Goal: Task Accomplishment & Management: Complete application form

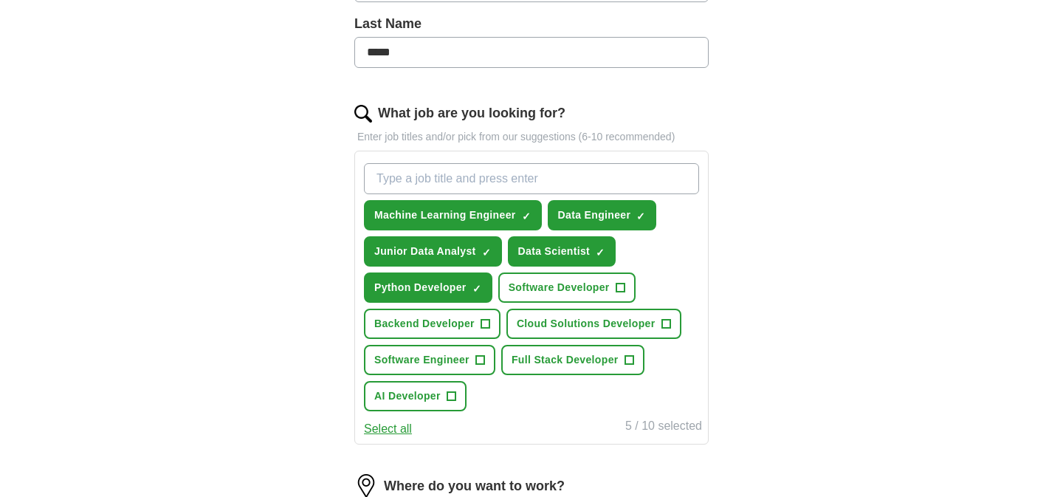
scroll to position [386, 0]
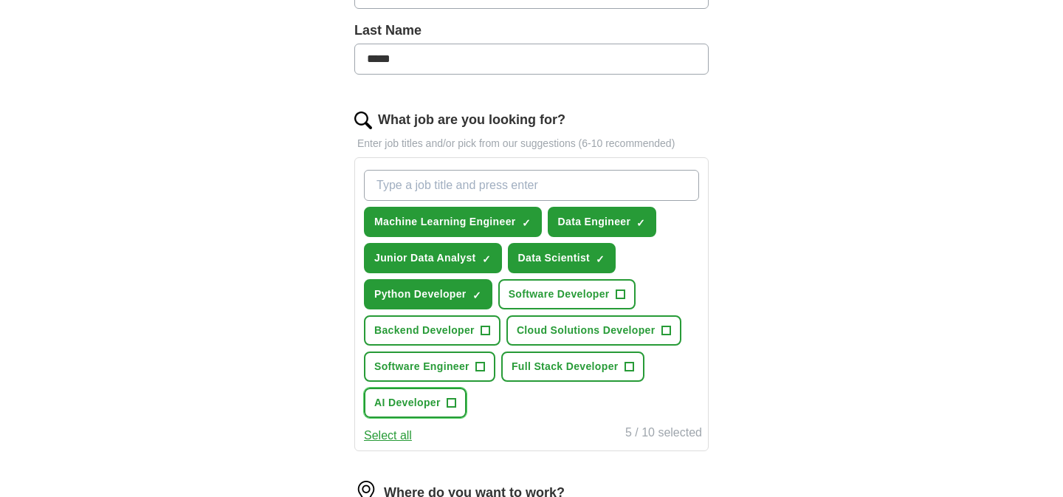
click at [453, 402] on span "+" at bounding box center [451, 403] width 9 height 12
click at [483, 331] on span "+" at bounding box center [485, 331] width 9 height 12
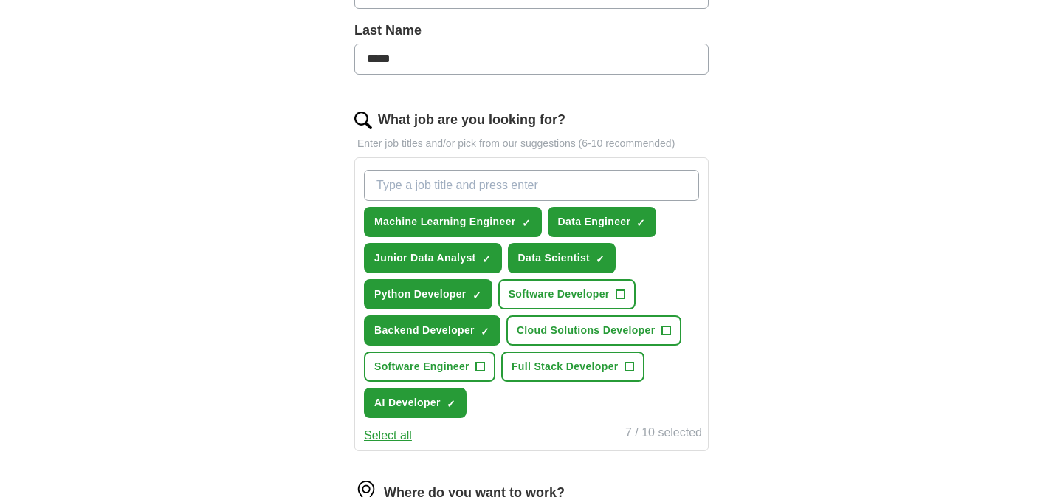
click at [491, 180] on input "What job are you looking for?" at bounding box center [531, 185] width 335 height 31
type input "product"
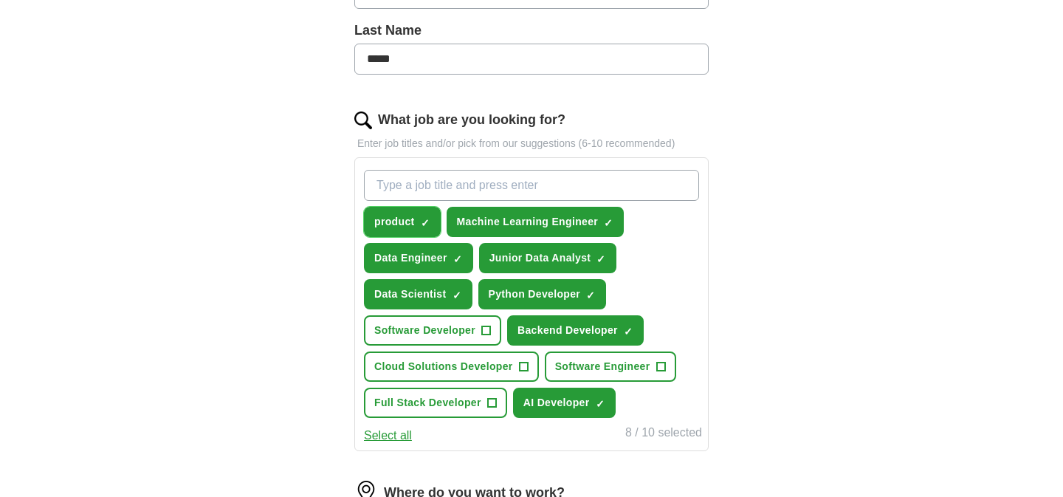
click at [0, 0] on span "×" at bounding box center [0, 0] width 0 height 0
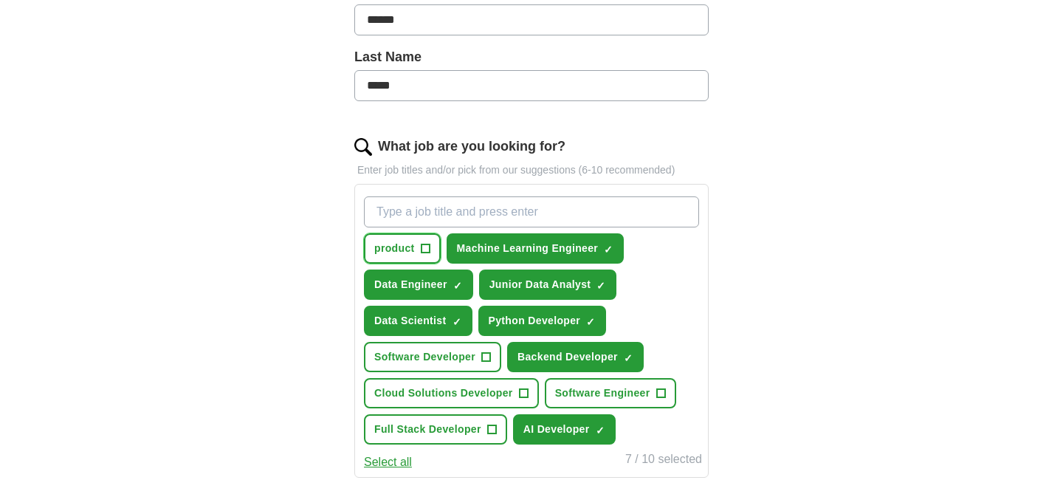
scroll to position [350, 0]
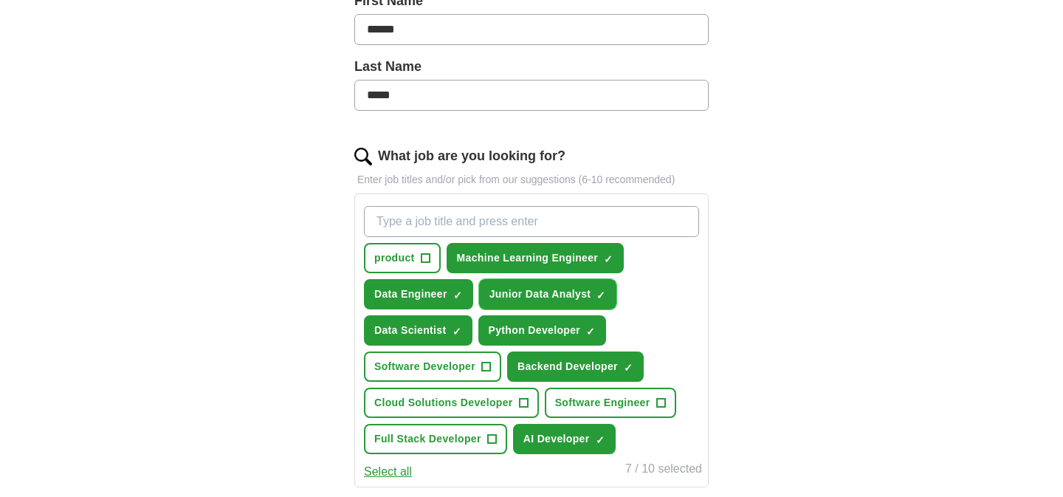
click at [0, 0] on span "×" at bounding box center [0, 0] width 0 height 0
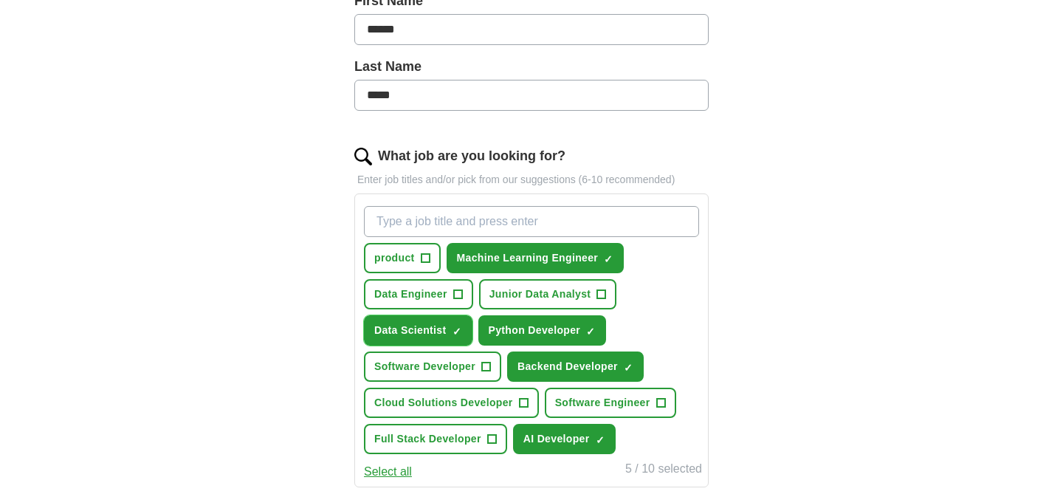
click at [0, 0] on span "×" at bounding box center [0, 0] width 0 height 0
click at [521, 405] on span "+" at bounding box center [523, 403] width 9 height 12
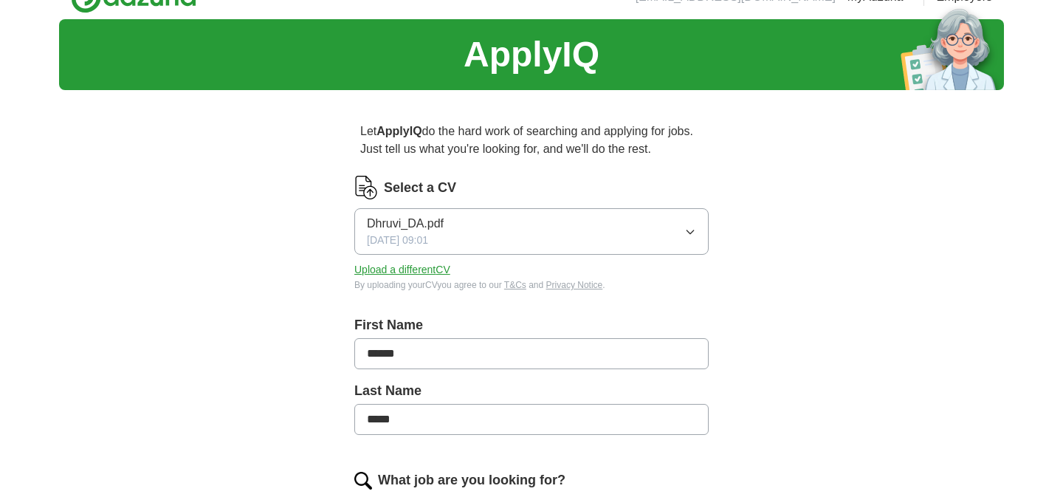
scroll to position [0, 0]
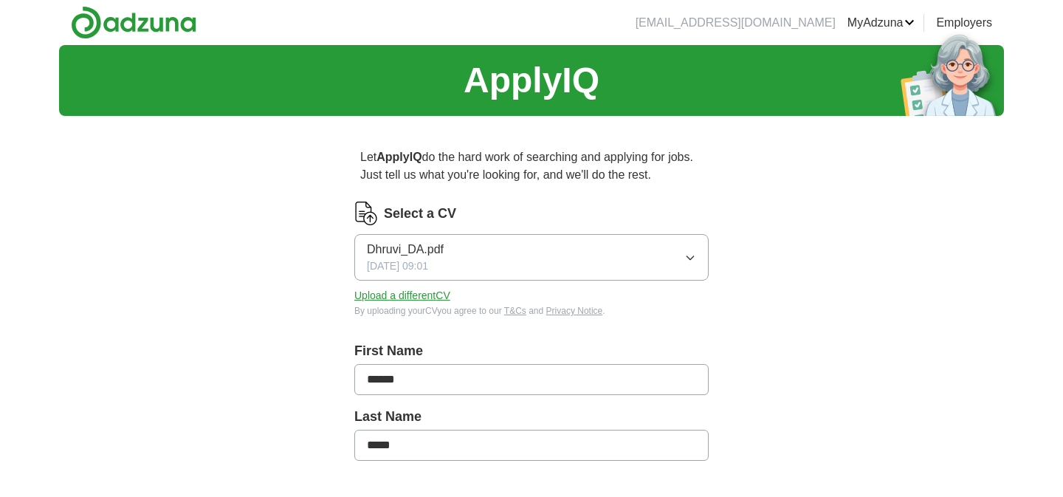
click at [420, 299] on button "Upload a different CV" at bounding box center [402, 296] width 96 height 16
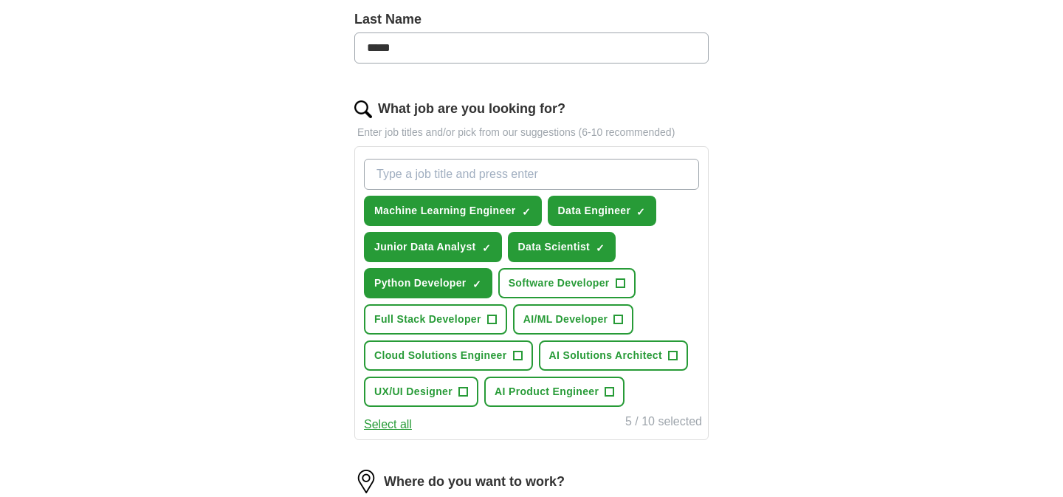
scroll to position [405, 0]
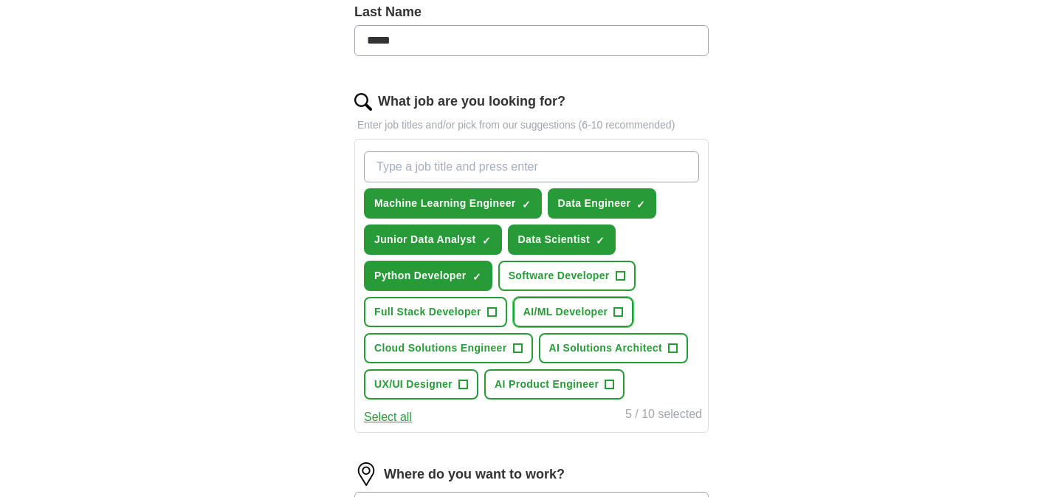
click at [592, 313] on span "AI/ML Developer" at bounding box center [566, 312] width 85 height 16
click at [549, 385] on span "AI Product Engineer" at bounding box center [547, 385] width 104 height 16
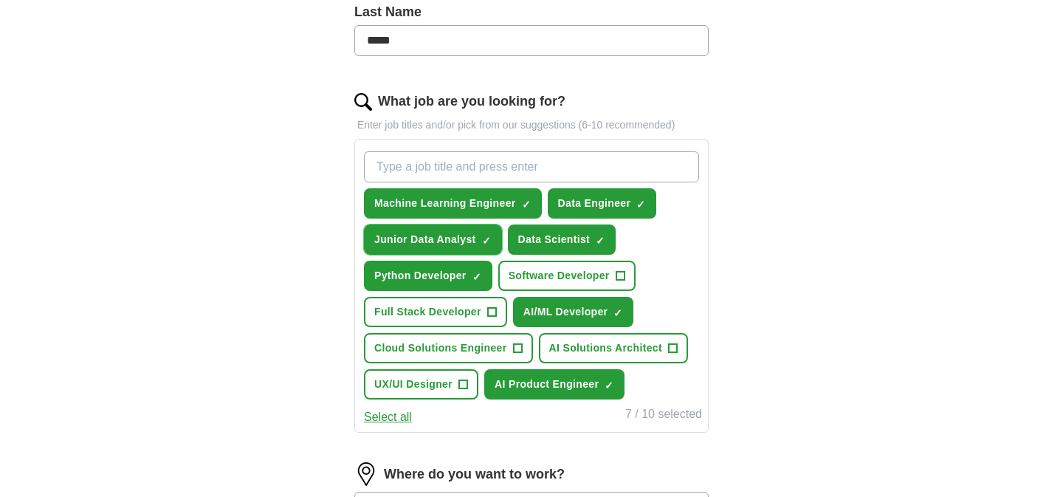
click at [0, 0] on span "×" at bounding box center [0, 0] width 0 height 0
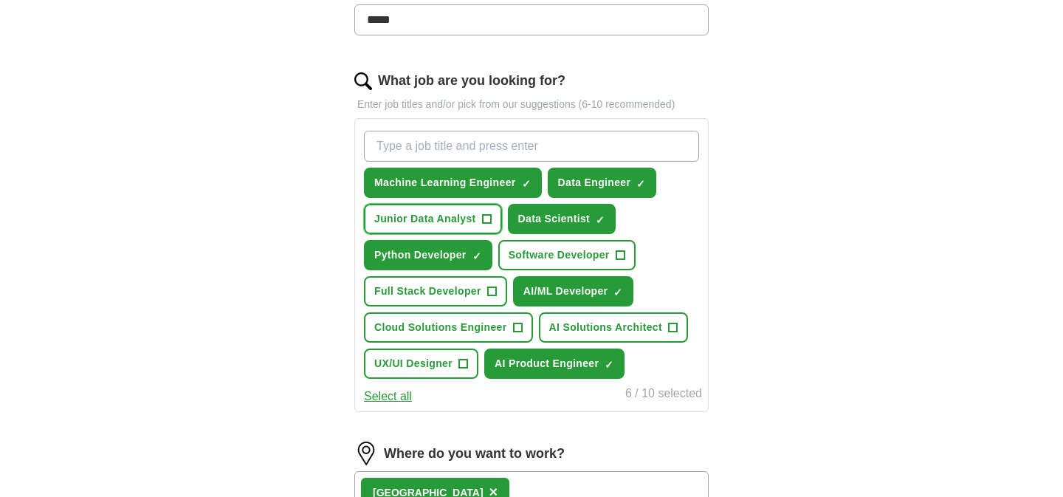
scroll to position [433, 0]
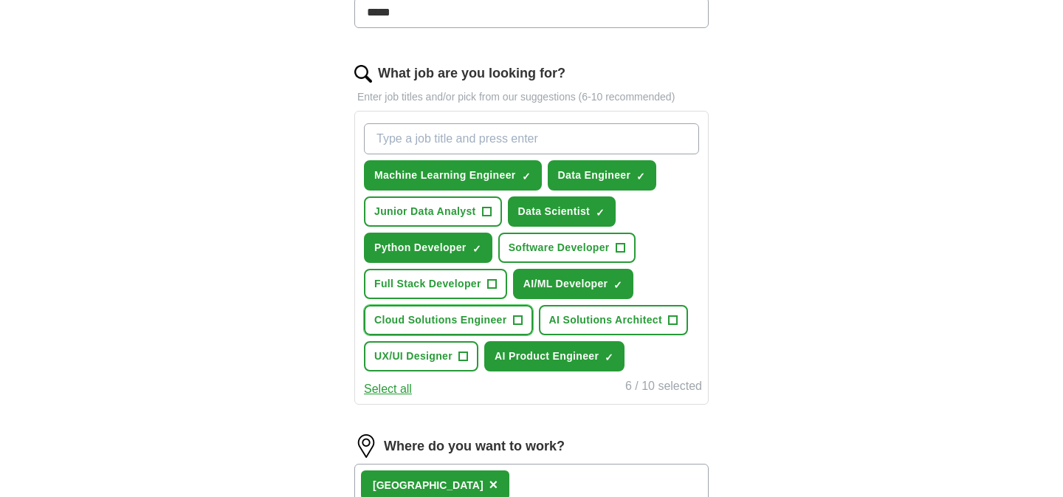
click at [501, 318] on span "Cloud Solutions Engineer" at bounding box center [440, 320] width 133 height 16
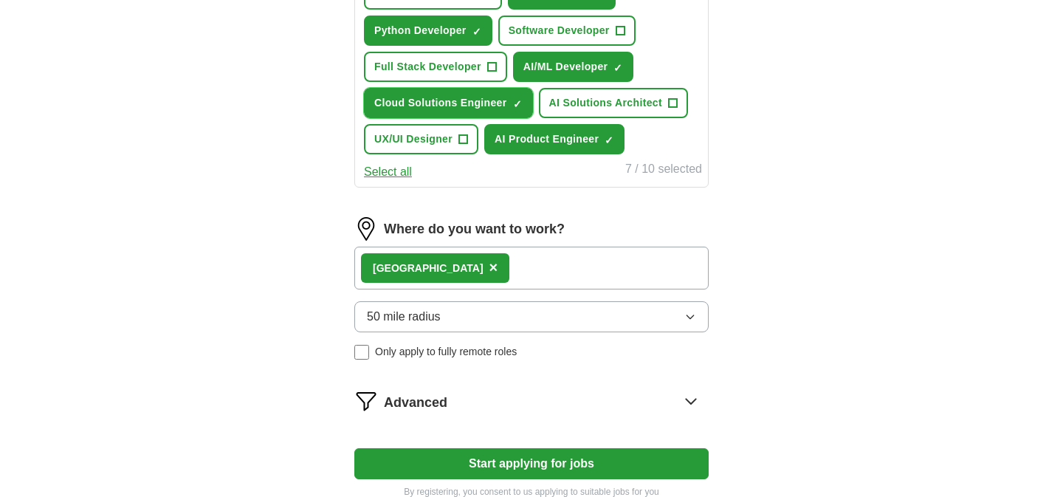
scroll to position [657, 0]
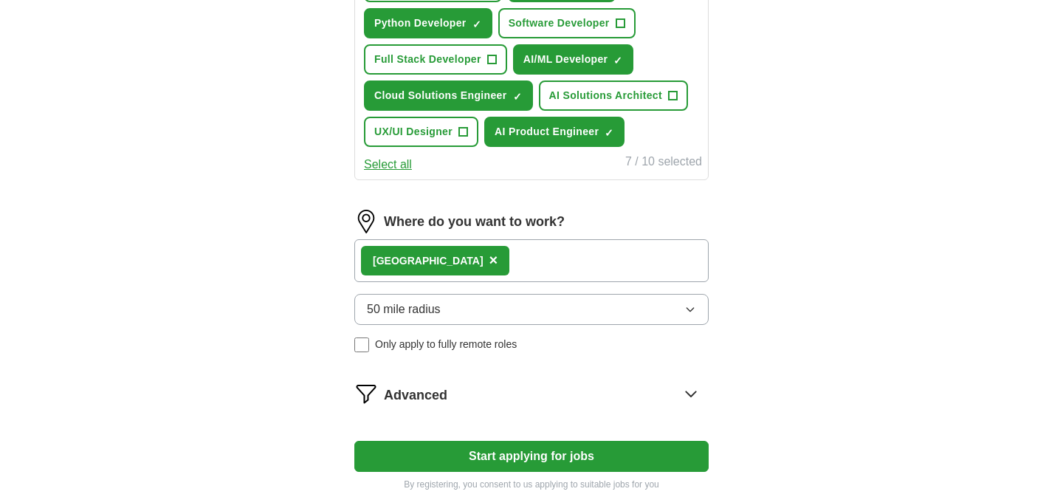
click at [483, 261] on div "London ×" at bounding box center [531, 260] width 354 height 43
click at [445, 397] on span "Advanced" at bounding box center [416, 395] width 64 height 20
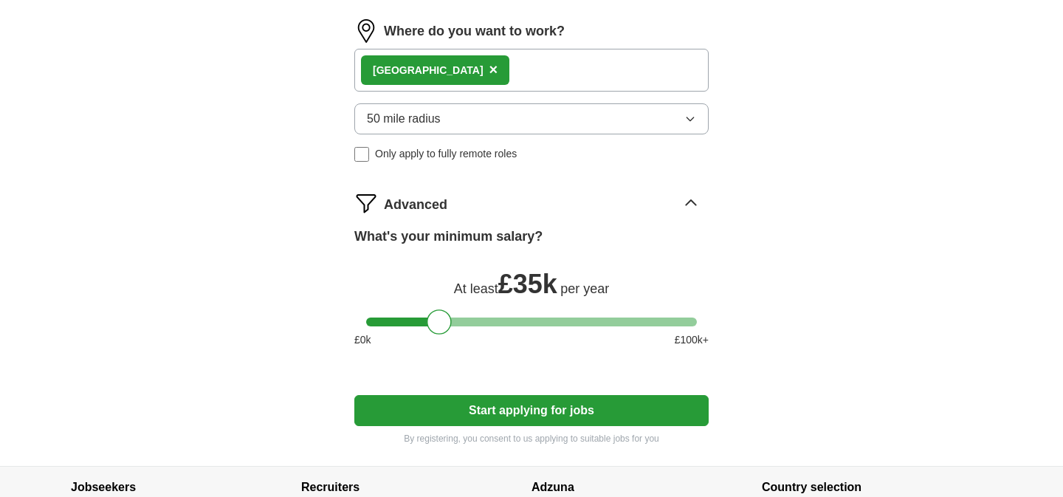
scroll to position [875, 0]
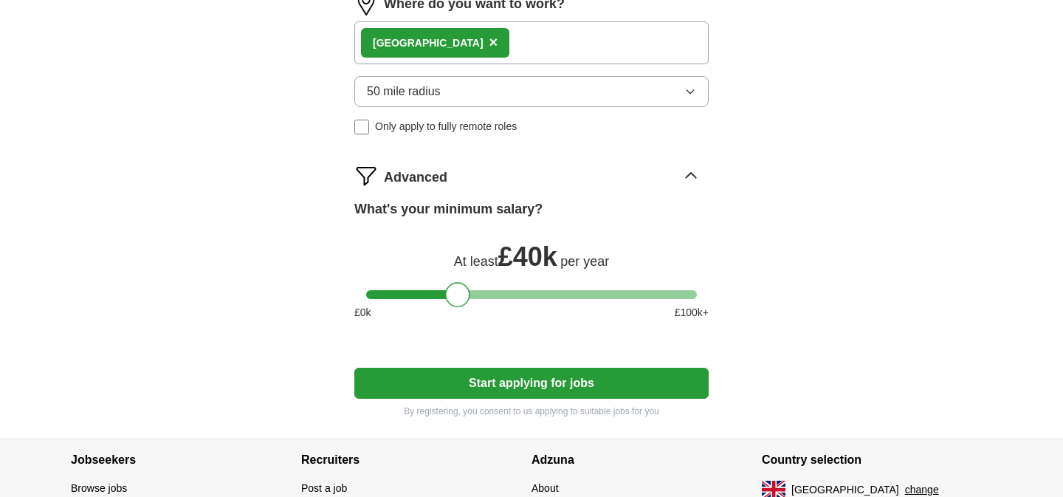
drag, startPoint x: 436, startPoint y: 294, endPoint x: 456, endPoint y: 292, distance: 20.7
click at [456, 292] on div at bounding box center [457, 294] width 25 height 25
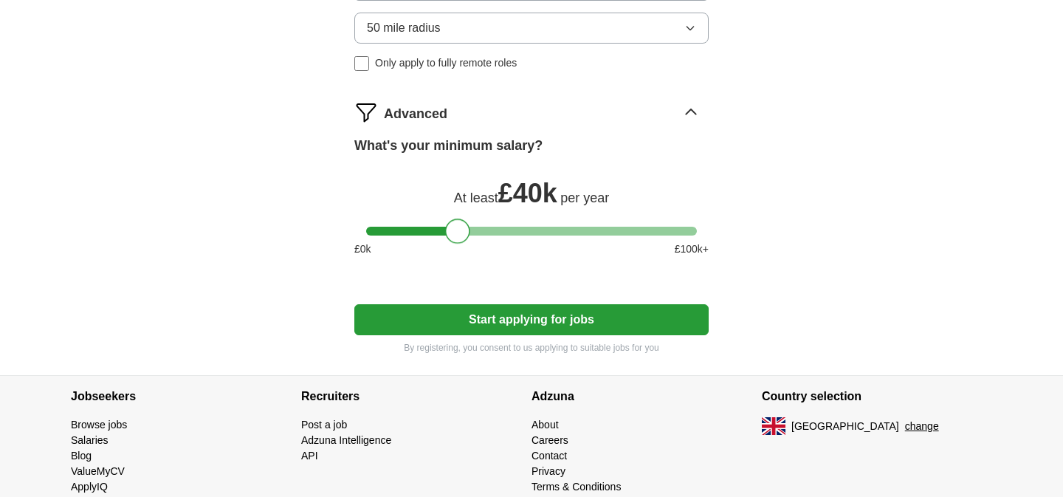
scroll to position [981, 0]
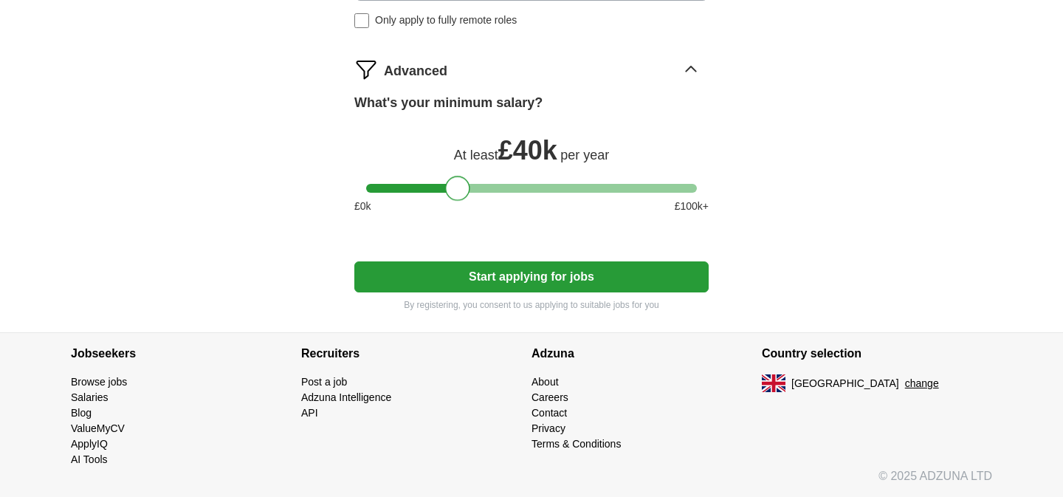
click at [526, 282] on button "Start applying for jobs" at bounding box center [531, 276] width 354 height 31
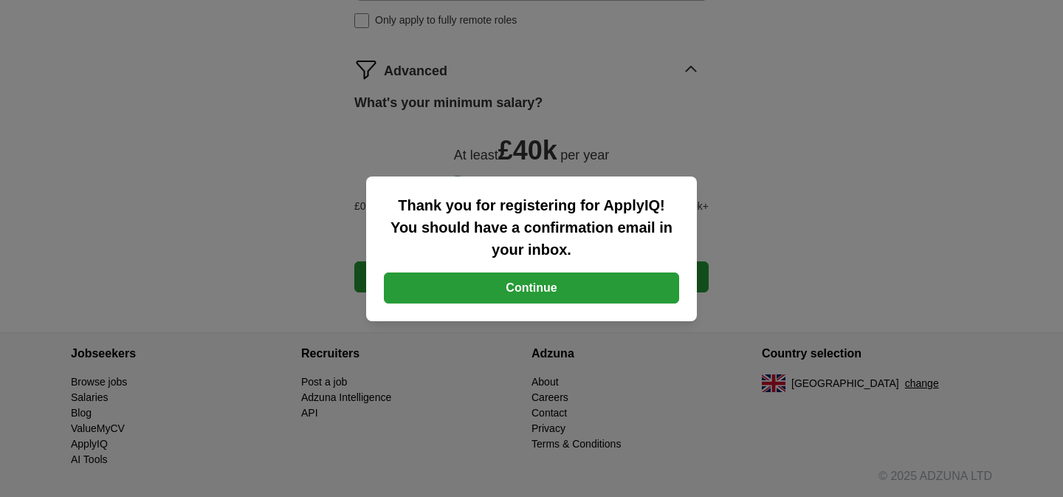
click at [538, 285] on button "Continue" at bounding box center [531, 287] width 295 height 31
